Goal: Task Accomplishment & Management: Complete application form

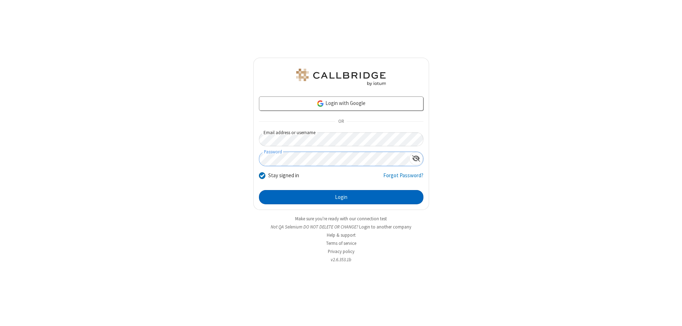
click at [341, 197] on button "Login" at bounding box center [341, 197] width 165 height 14
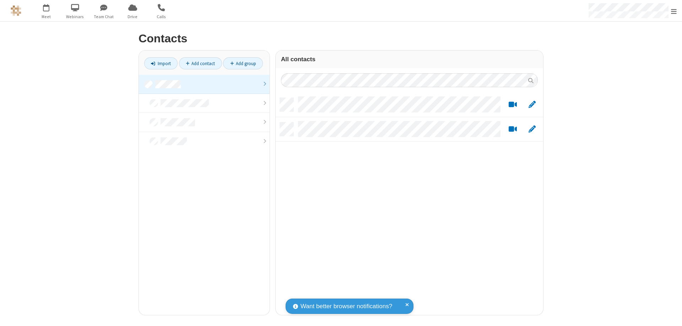
click at [204, 84] on link at bounding box center [204, 84] width 131 height 19
click at [200, 63] on link "Add contact" at bounding box center [200, 63] width 43 height 12
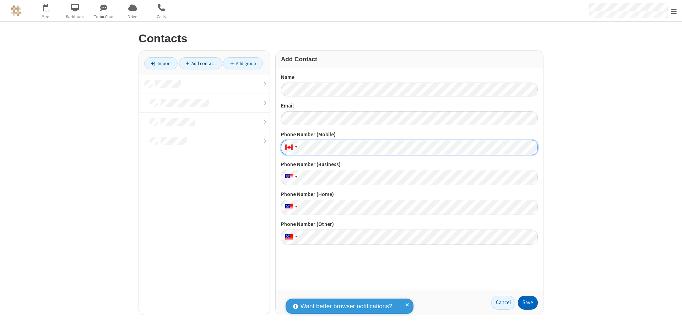
click at [528, 302] on button "Save" at bounding box center [528, 302] width 20 height 14
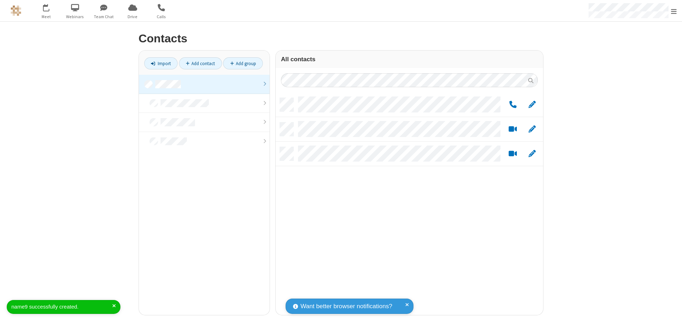
scroll to position [217, 262]
click at [200, 63] on link "Add contact" at bounding box center [200, 63] width 43 height 12
